Goal: Register for event/course

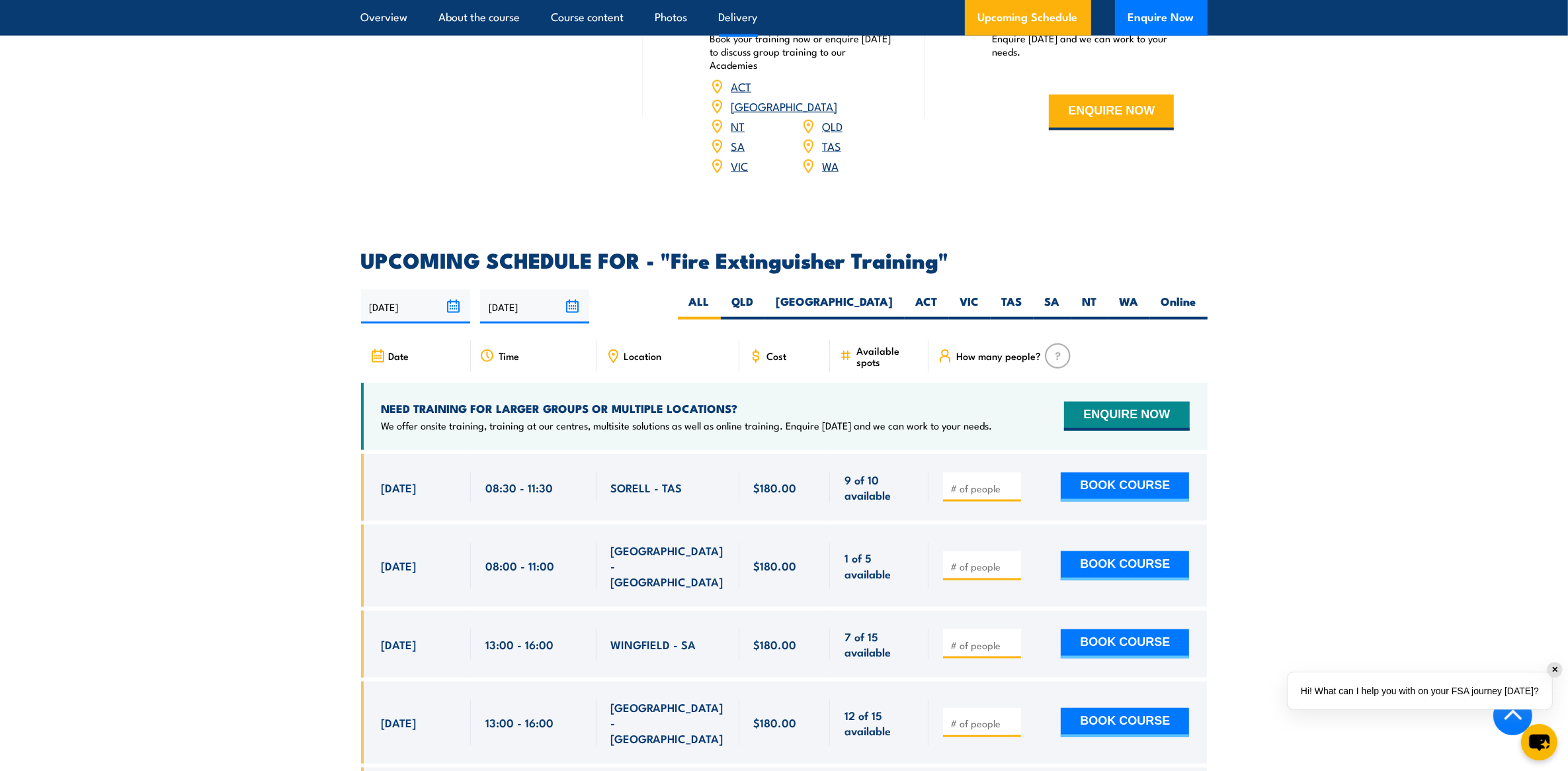
scroll to position [1984, 0]
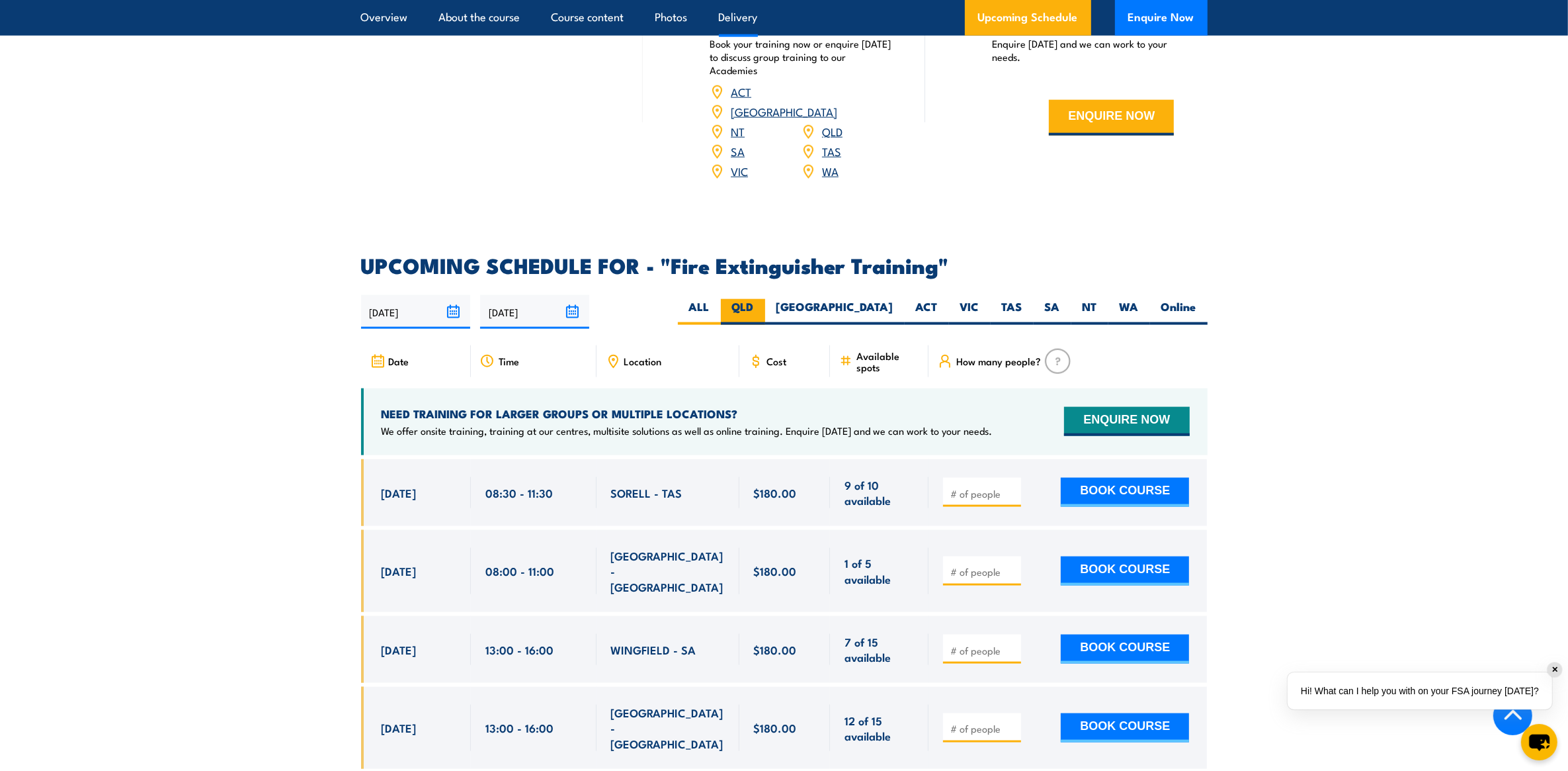
click at [765, 299] on label "QLD" at bounding box center [743, 312] width 44 height 26
click at [762, 299] on input "QLD" at bounding box center [758, 303] width 8 height 8
radio input "true"
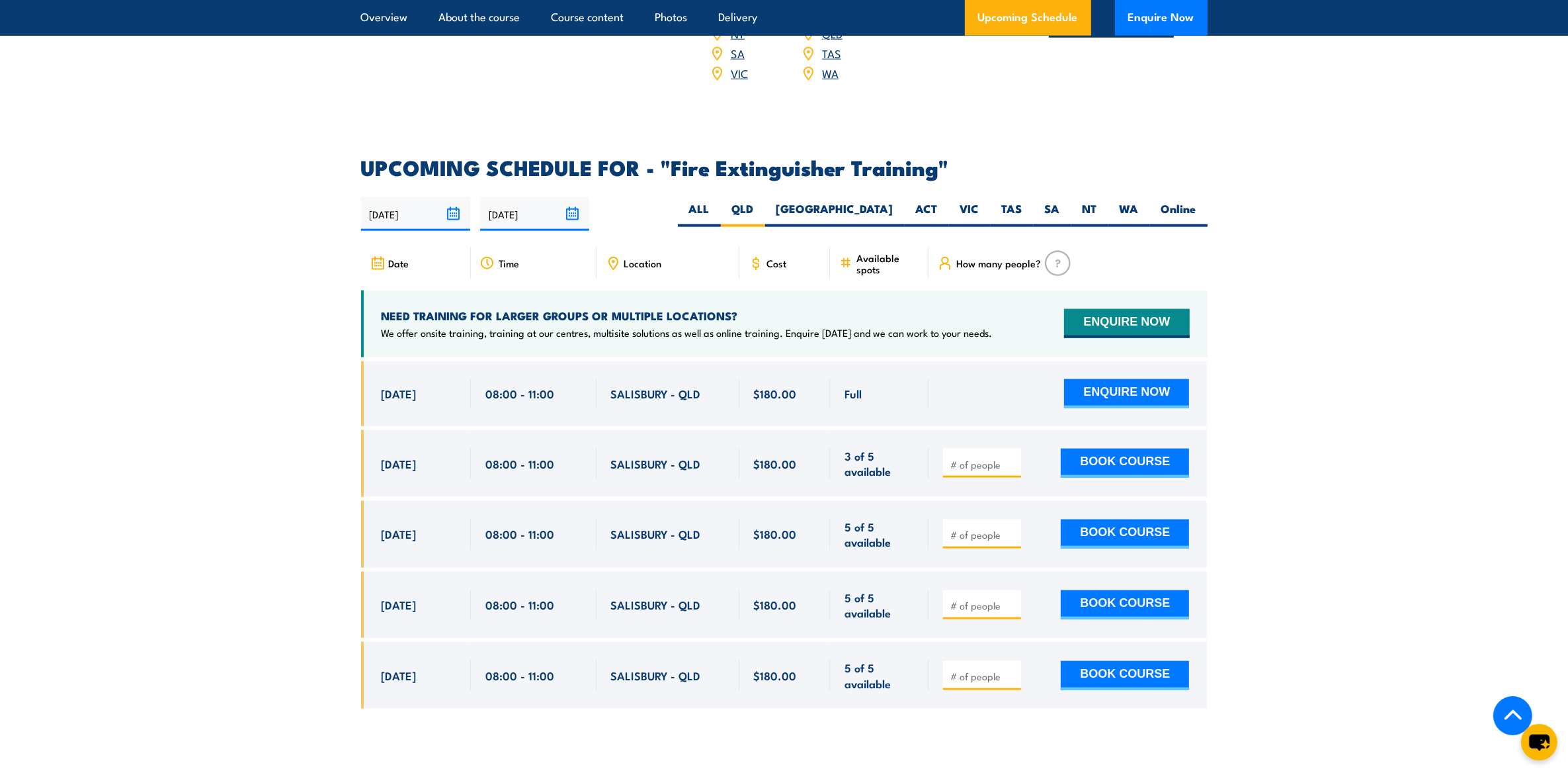
scroll to position [2054, 0]
